Goal: Task Accomplishment & Management: Manage account settings

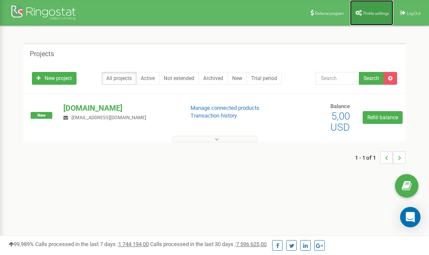
click at [367, 11] on span "Profile settings" at bounding box center [376, 13] width 26 height 5
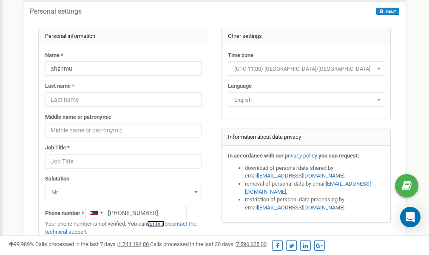
click at [161, 224] on link "verify it" at bounding box center [155, 223] width 17 height 6
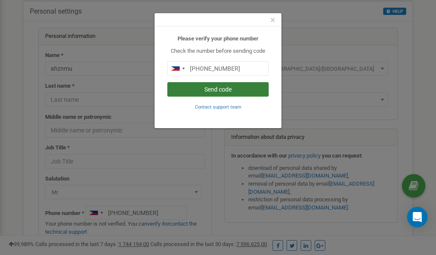
click at [209, 89] on button "Send code" at bounding box center [217, 89] width 101 height 14
